Goal: Transaction & Acquisition: Obtain resource

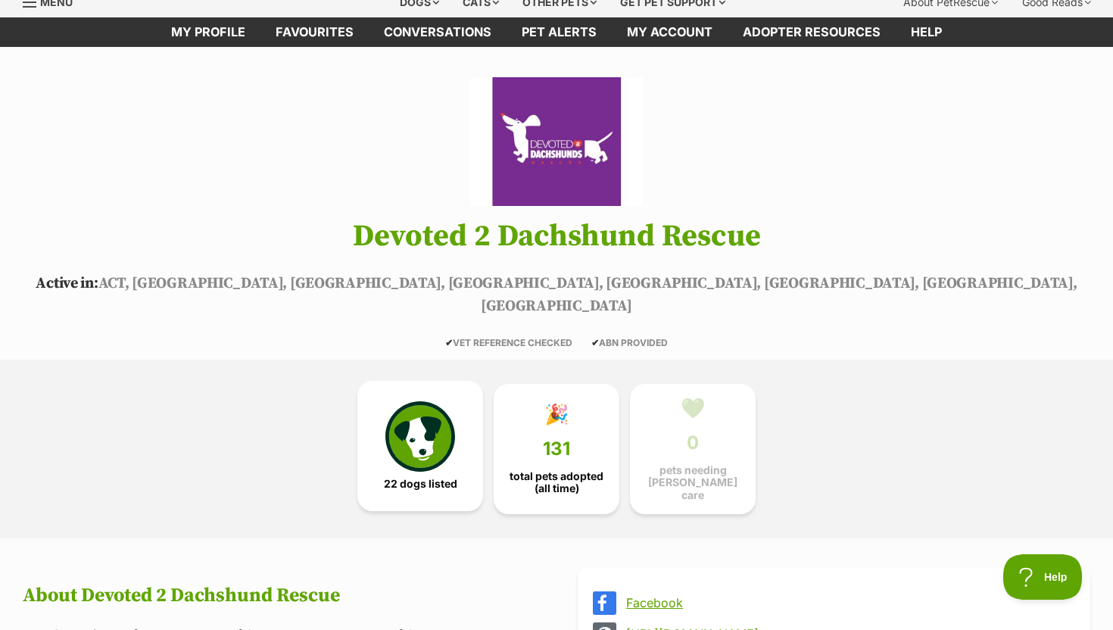
scroll to position [83, 0]
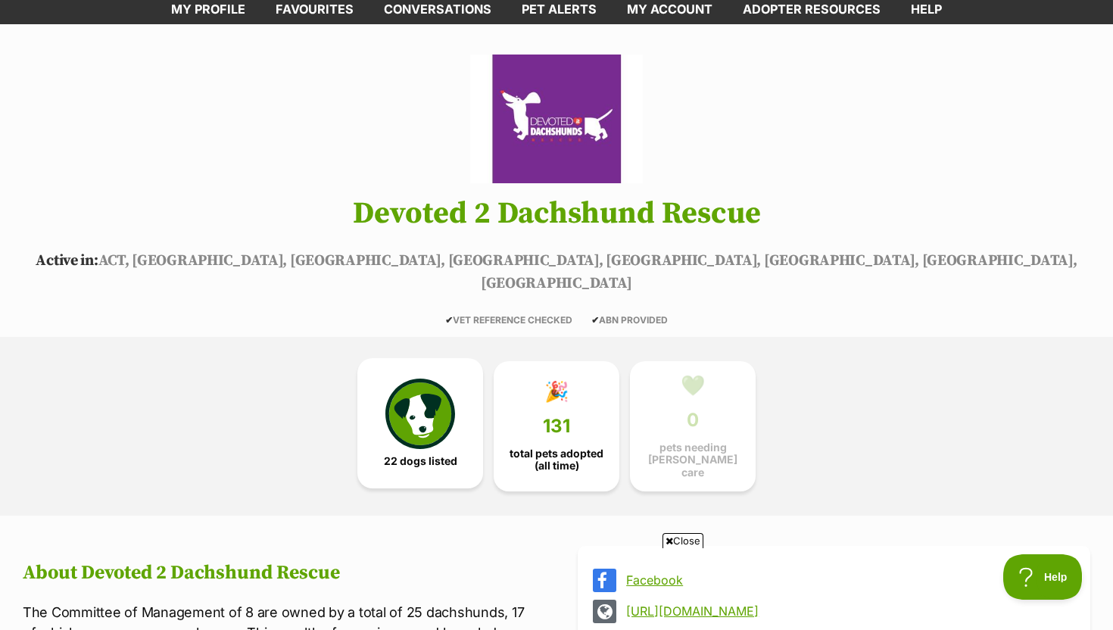
click at [422, 388] on img at bounding box center [420, 413] width 70 height 70
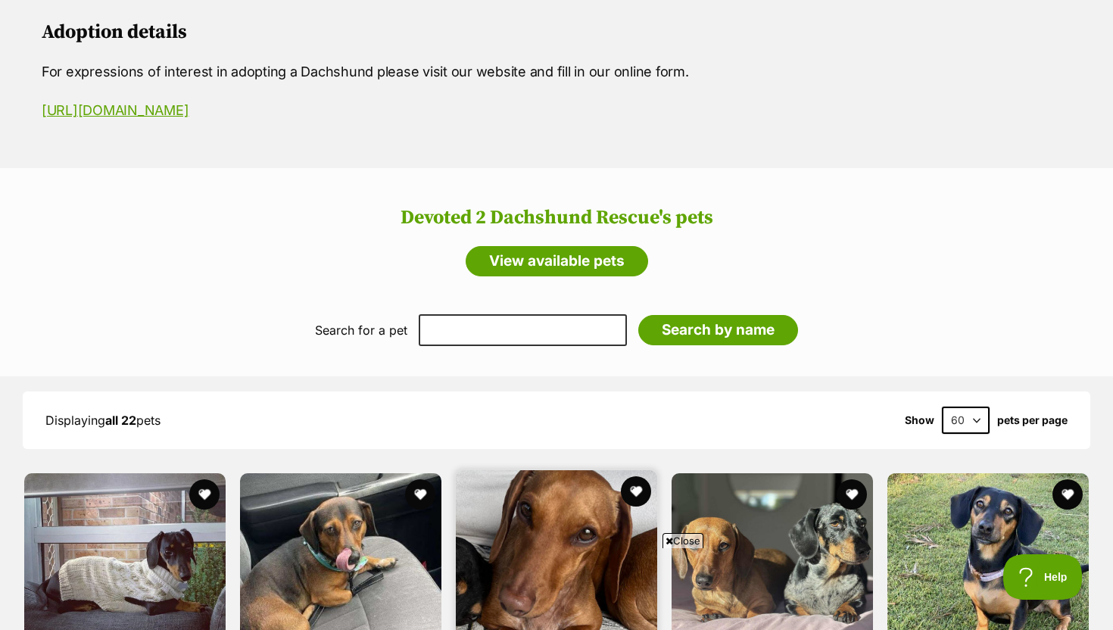
scroll to position [1367, 0]
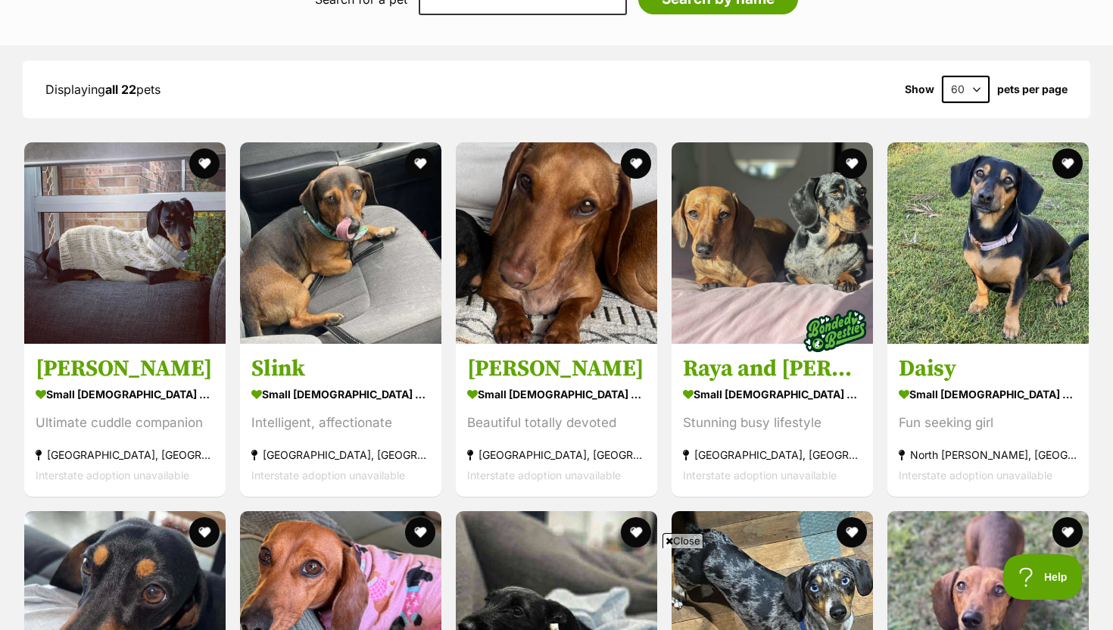
click at [684, 540] on span "Close" at bounding box center [682, 540] width 41 height 15
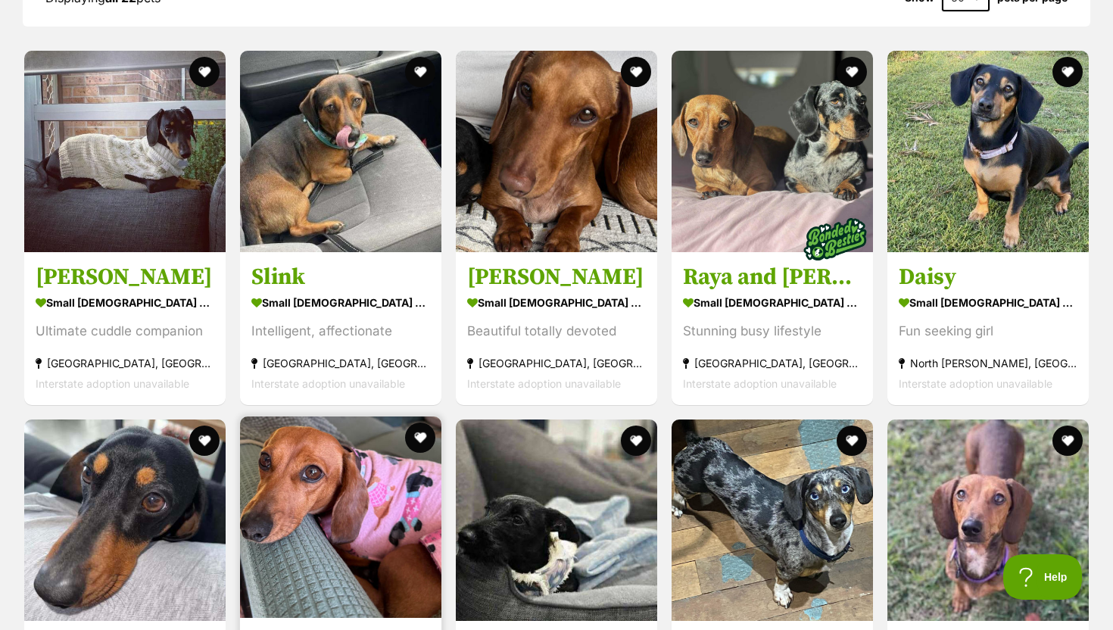
scroll to position [1448, 0]
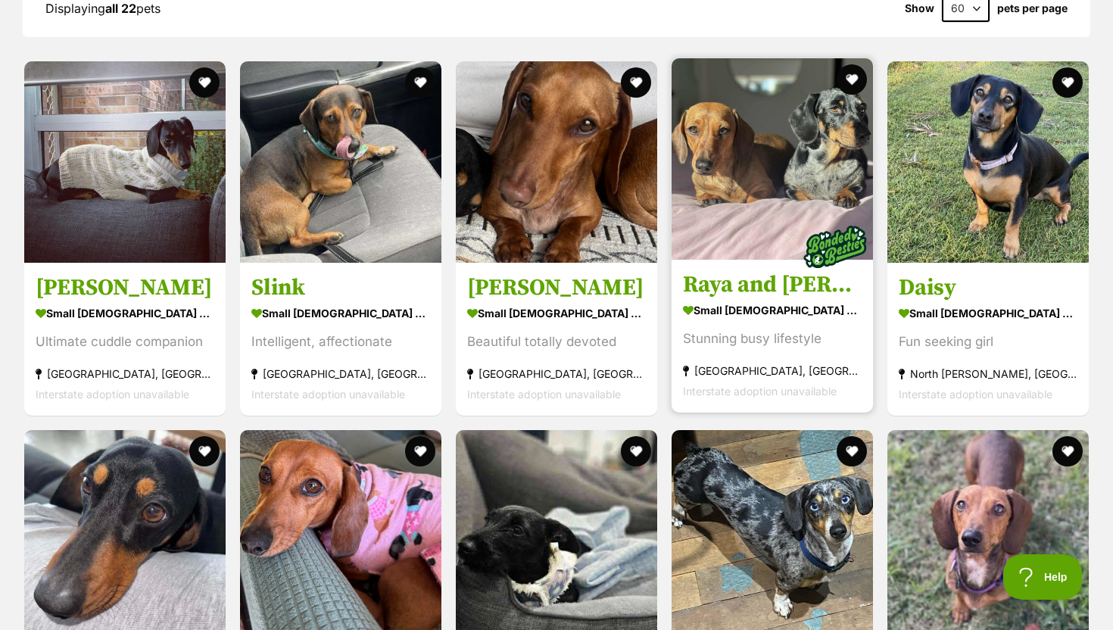
click at [790, 168] on img at bounding box center [771, 158] width 201 height 201
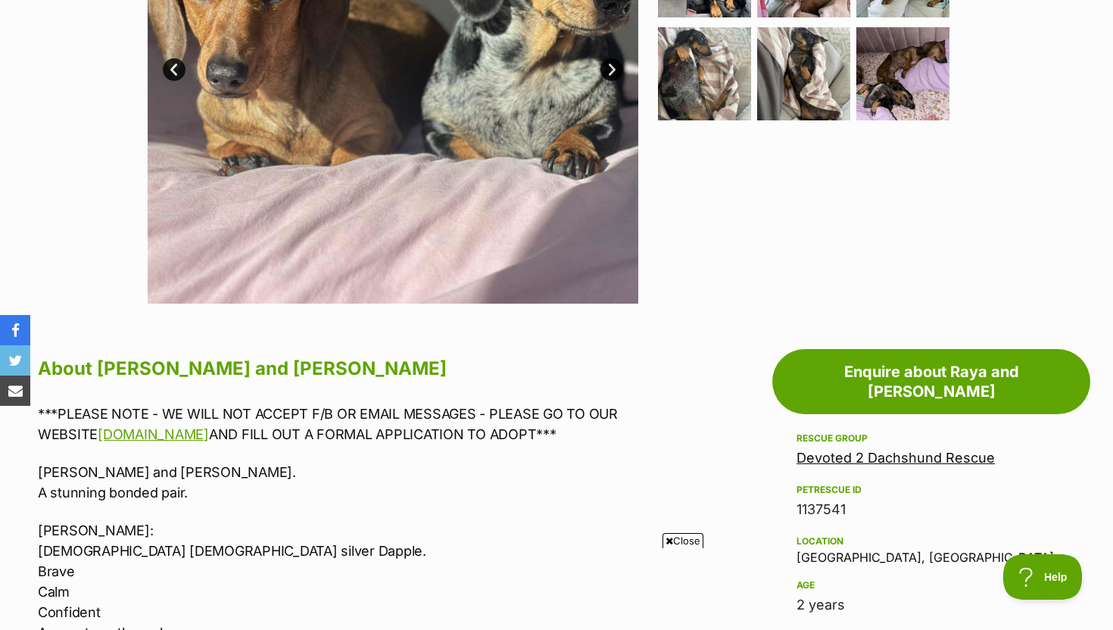
scroll to position [506, 0]
